Goal: Navigation & Orientation: Find specific page/section

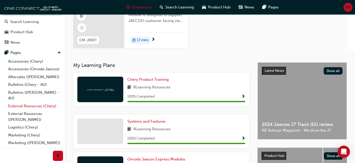
scroll to position [23, 0]
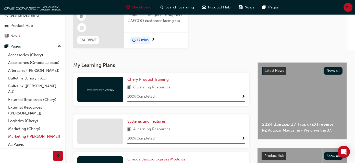
click at [32, 135] on link "Marketing ([PERSON_NAME])" at bounding box center [34, 137] width 57 height 8
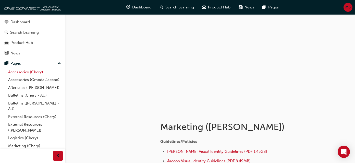
click at [21, 72] on link "Accessories (Chery)" at bounding box center [34, 72] width 57 height 8
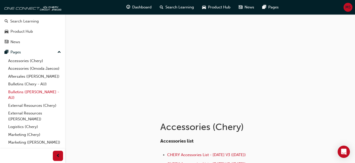
scroll to position [23, 0]
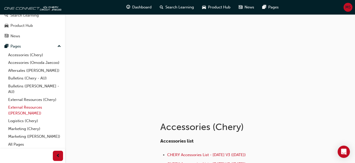
click at [31, 110] on link "External Resources ([PERSON_NAME])" at bounding box center [34, 110] width 57 height 14
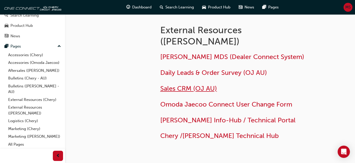
click at [191, 85] on span "Sales CRM (OJ AU)" at bounding box center [188, 89] width 57 height 8
